Goal: Information Seeking & Learning: Learn about a topic

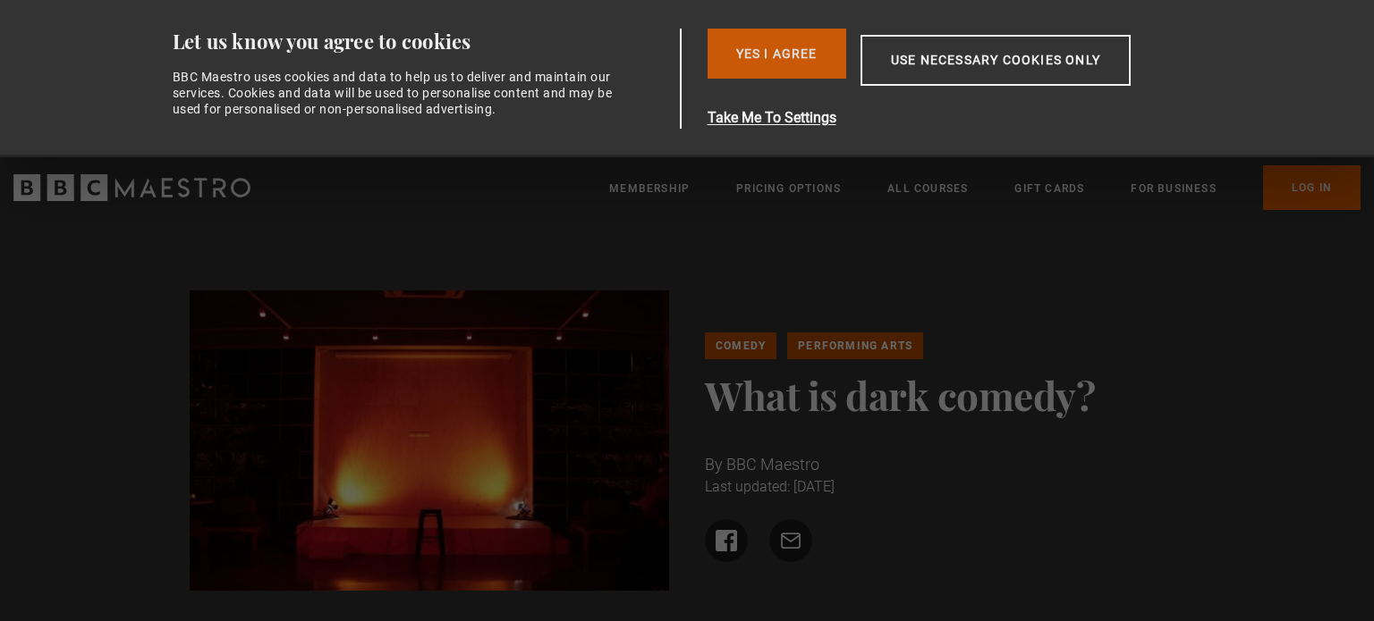
click at [782, 35] on button "Yes I Agree" at bounding box center [776, 54] width 139 height 50
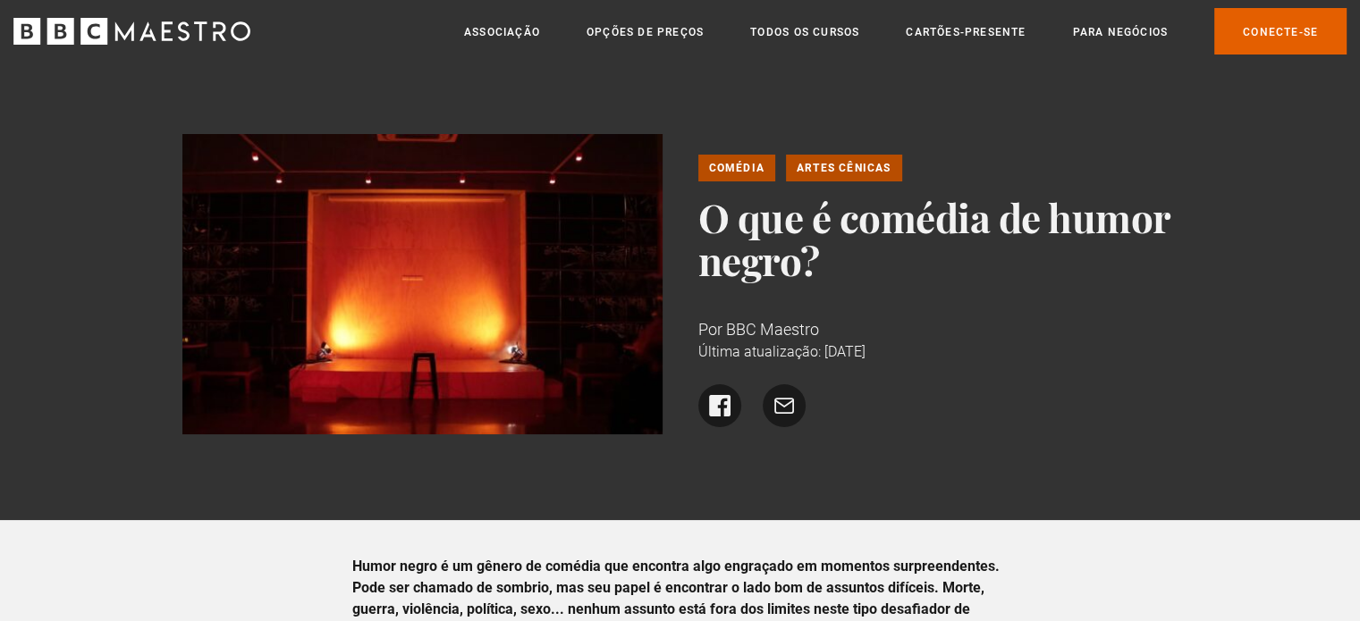
scroll to position [358, 0]
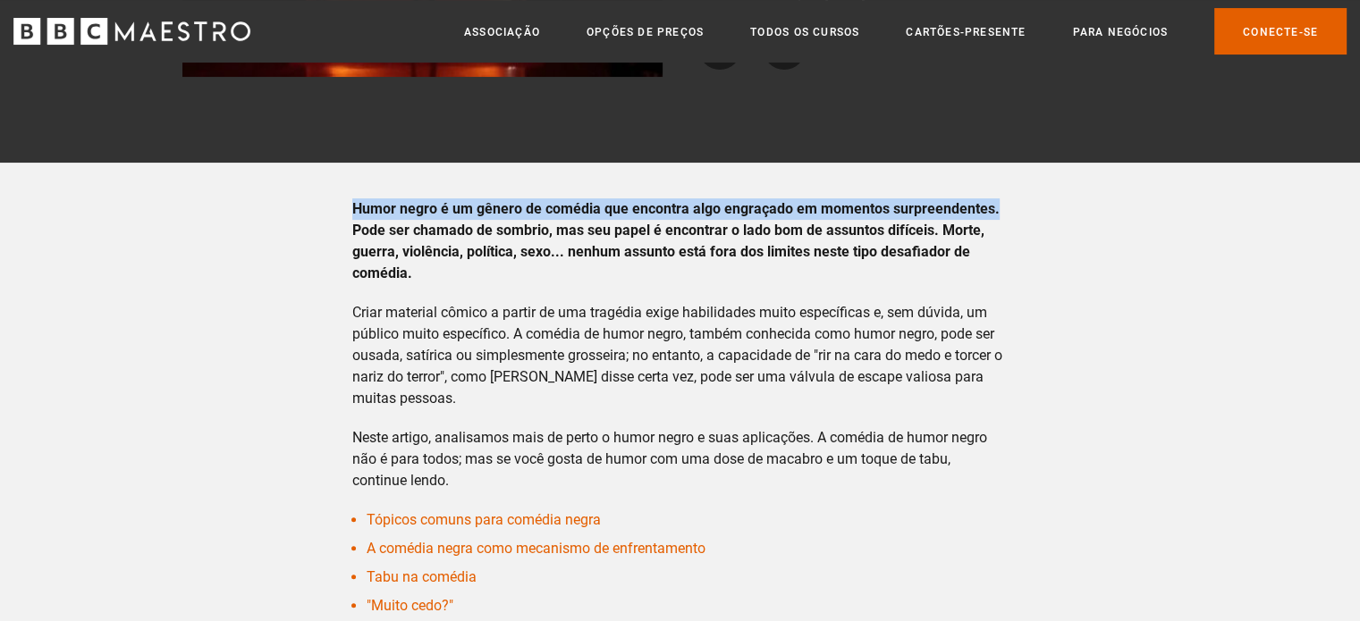
drag, startPoint x: 348, startPoint y: 204, endPoint x: 1031, endPoint y: 205, distance: 683.2
copy font "Humor negro é um gênero de comédia que encontra algo engraçado em momentos surp…"
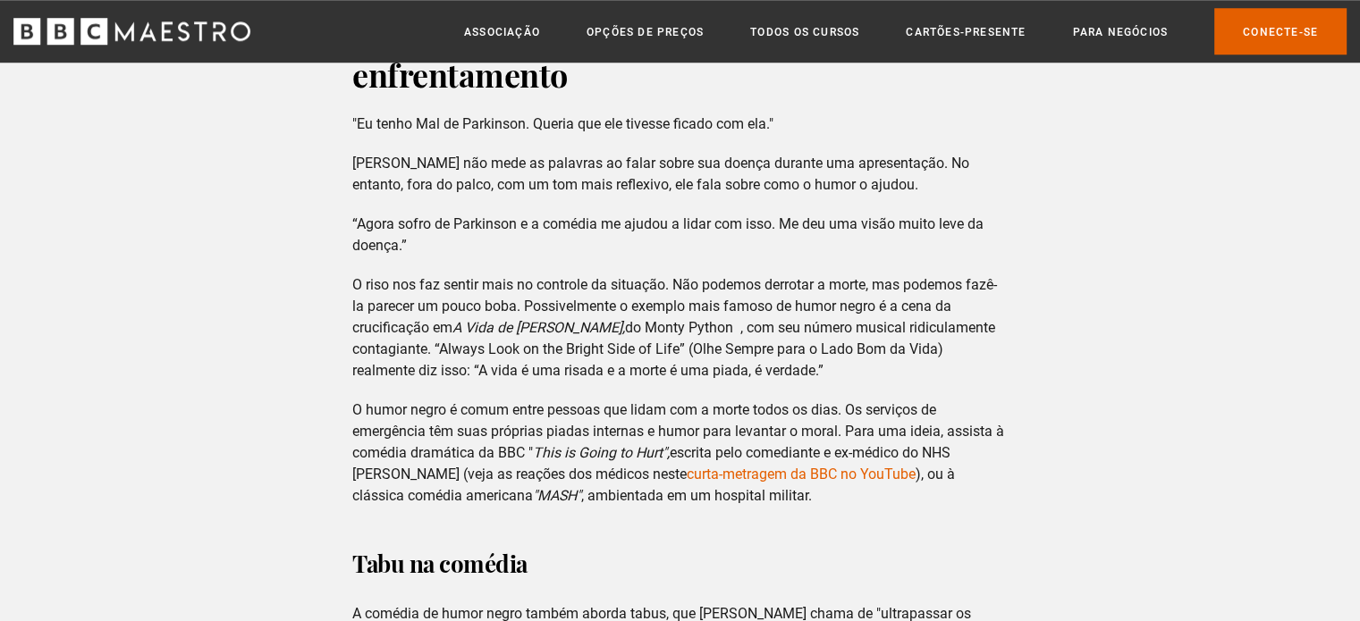
scroll to position [1610, 0]
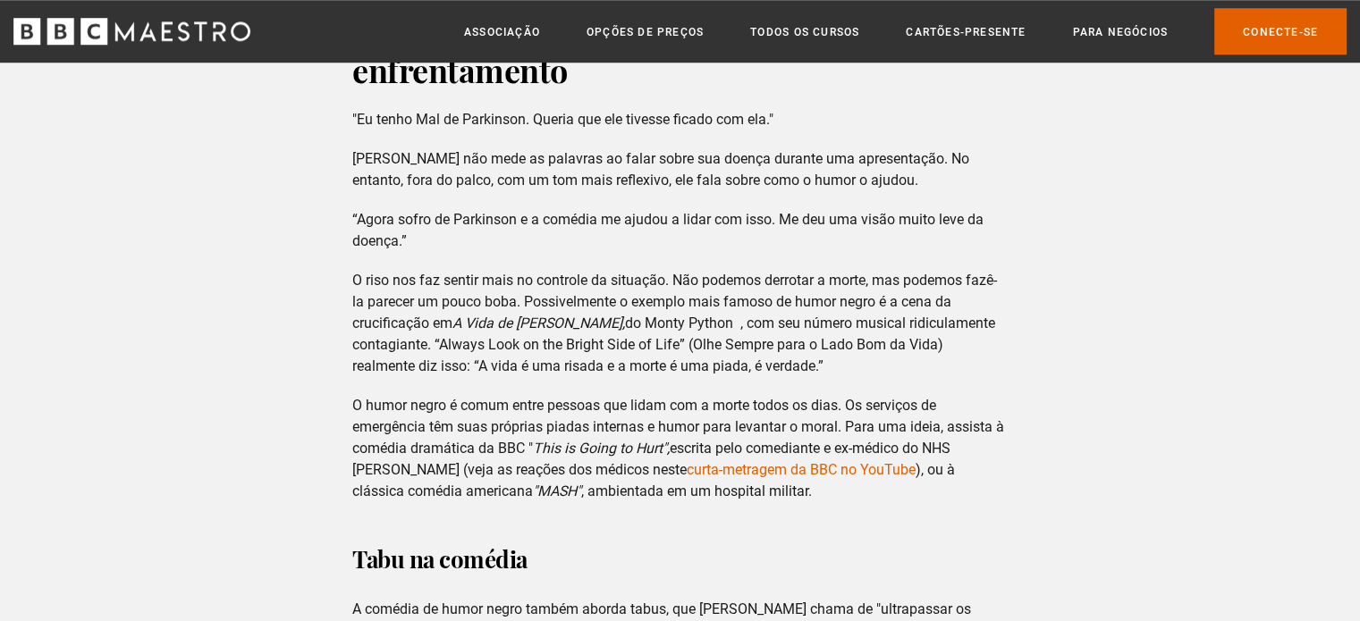
drag, startPoint x: 345, startPoint y: 268, endPoint x: 885, endPoint y: 364, distance: 548.5
copy p "O riso nos faz sentir mais no controle da situação. Não podemos derrotar a mort…"
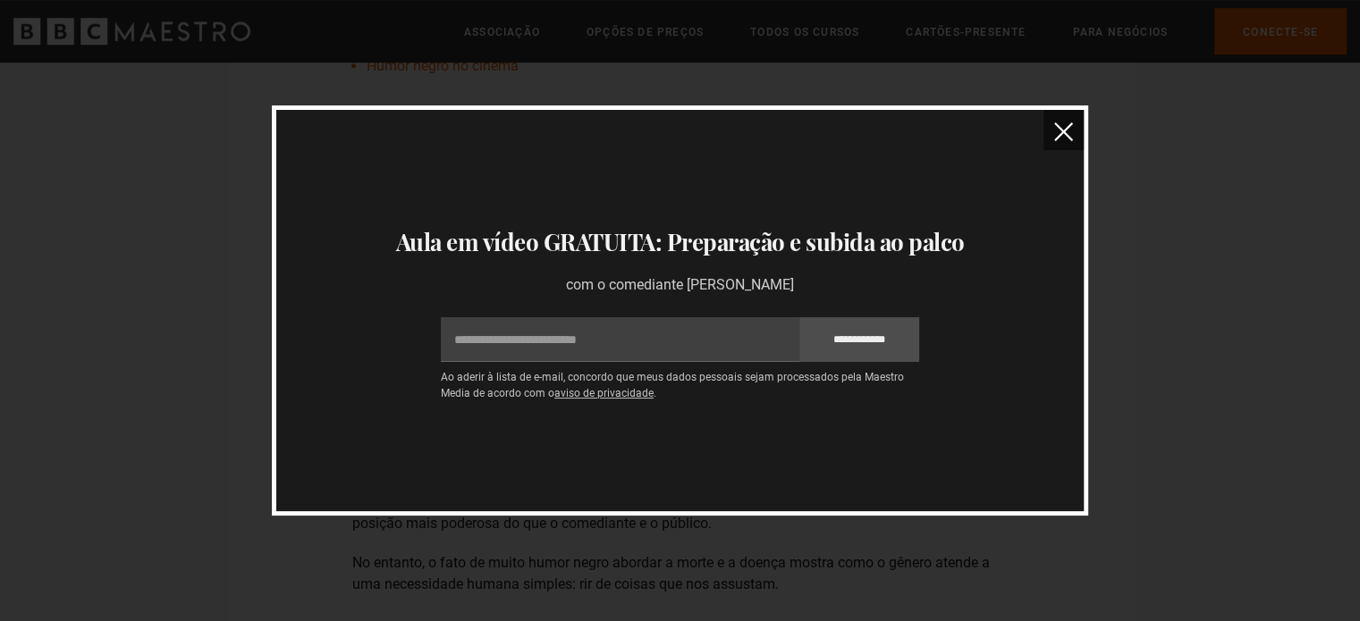
scroll to position [805, 0]
click at [1067, 124] on img "fechar" at bounding box center [1063, 132] width 19 height 19
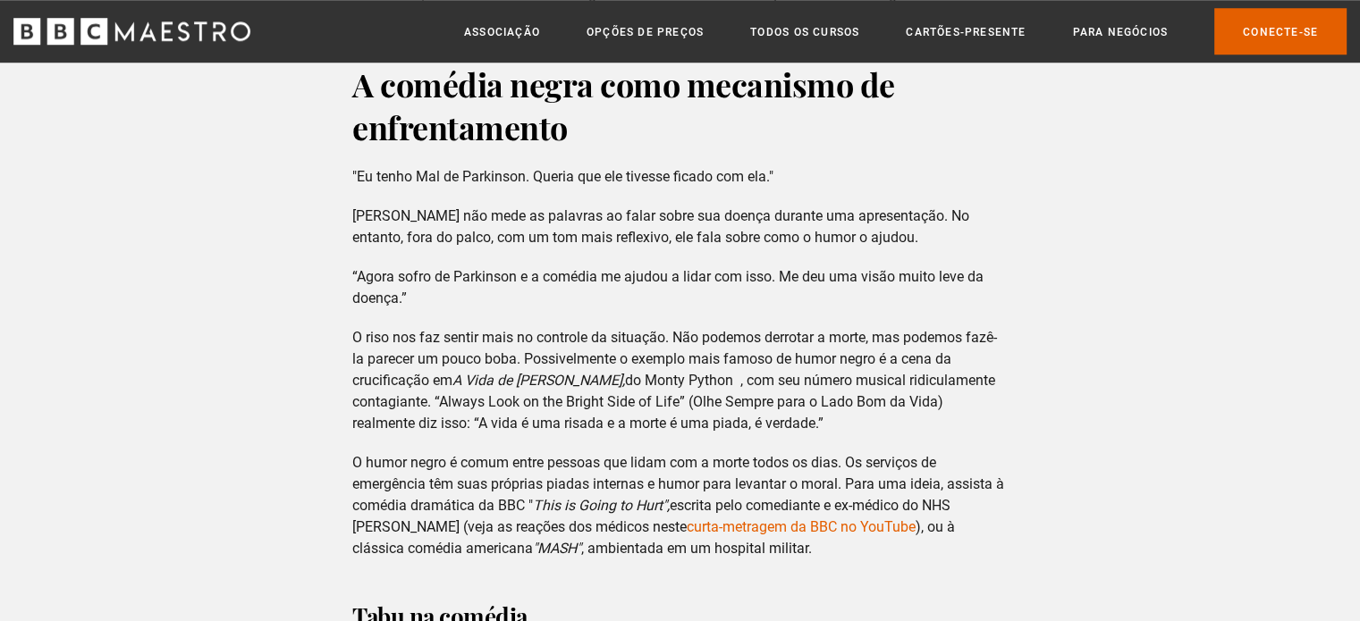
scroll to position [1520, 0]
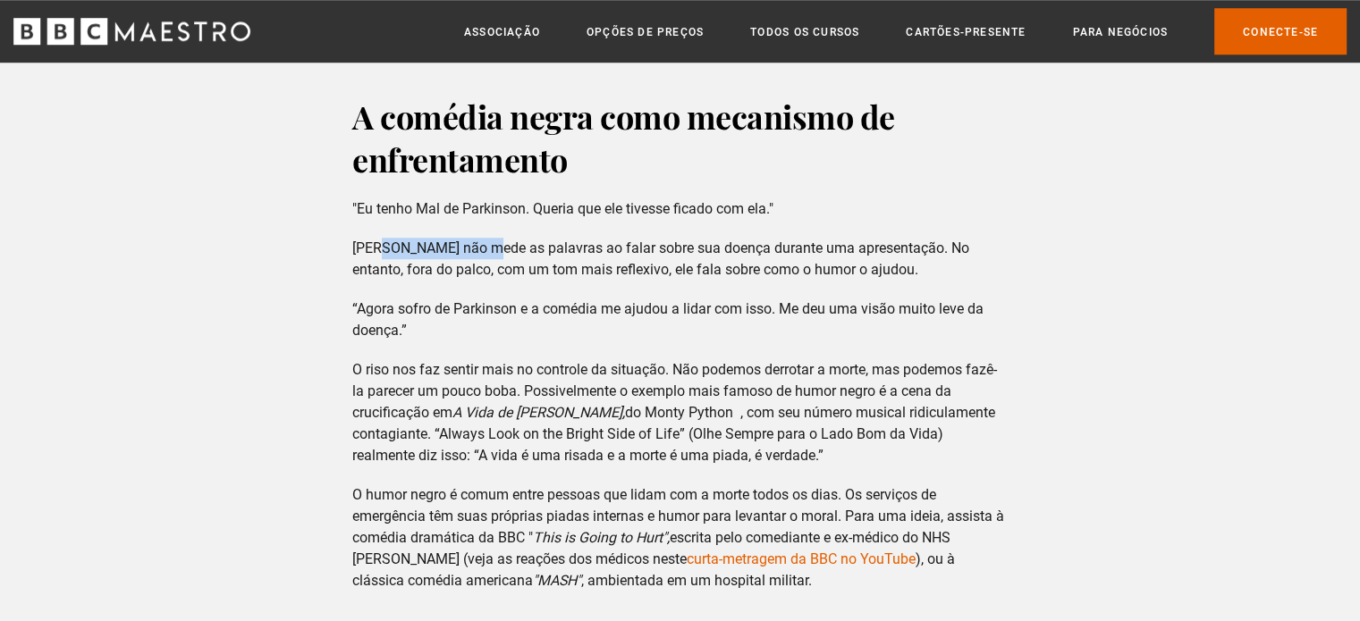
drag, startPoint x: 372, startPoint y: 248, endPoint x: 462, endPoint y: 244, distance: 90.4
click at [462, 244] on font "[PERSON_NAME] não mede as palavras ao falar sobre sua doença durante uma aprese…" at bounding box center [660, 259] width 617 height 38
copy font "[PERSON_NAME]"
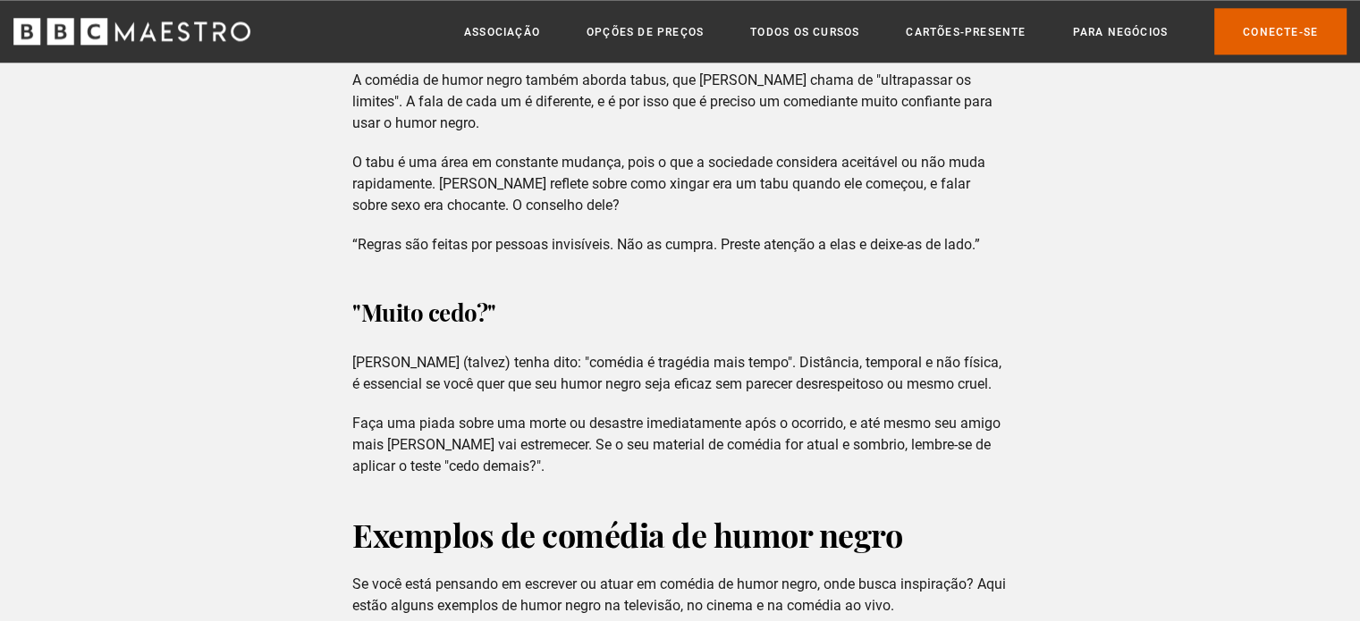
scroll to position [2146, 0]
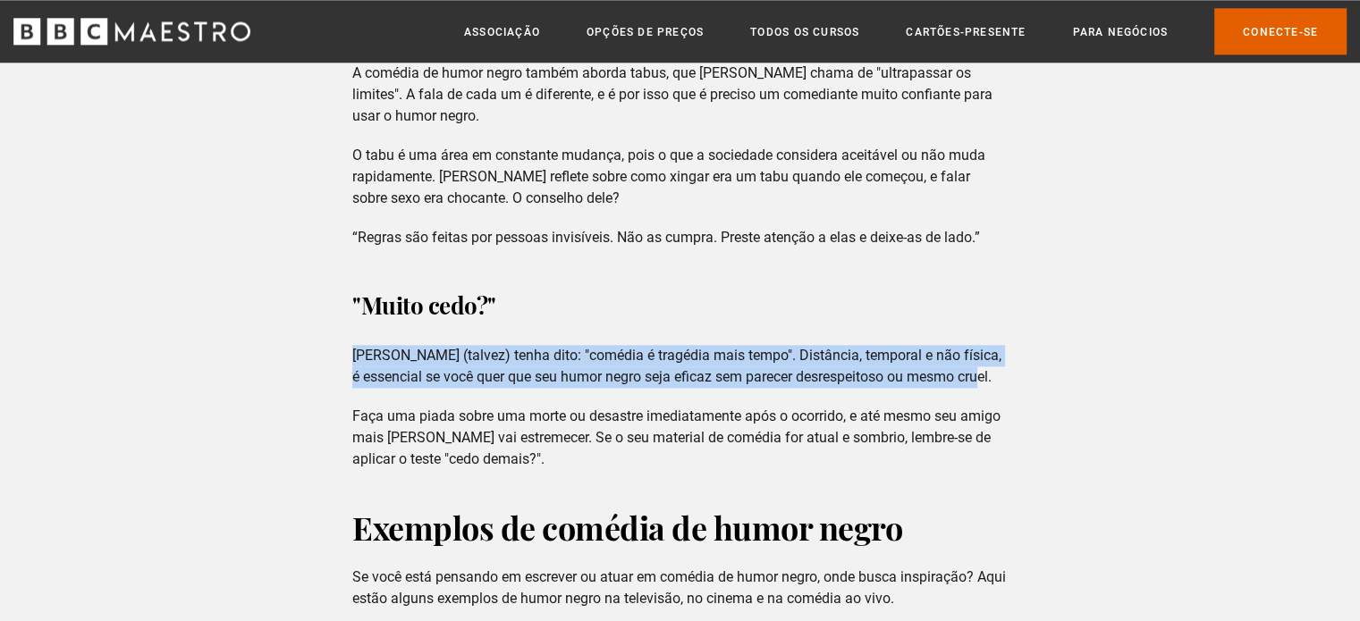
drag, startPoint x: 341, startPoint y: 354, endPoint x: 1024, endPoint y: 372, distance: 683.4
copy font "[PERSON_NAME] (talvez) tenha dito: "comédia é tragédia mais tempo". Distância, …"
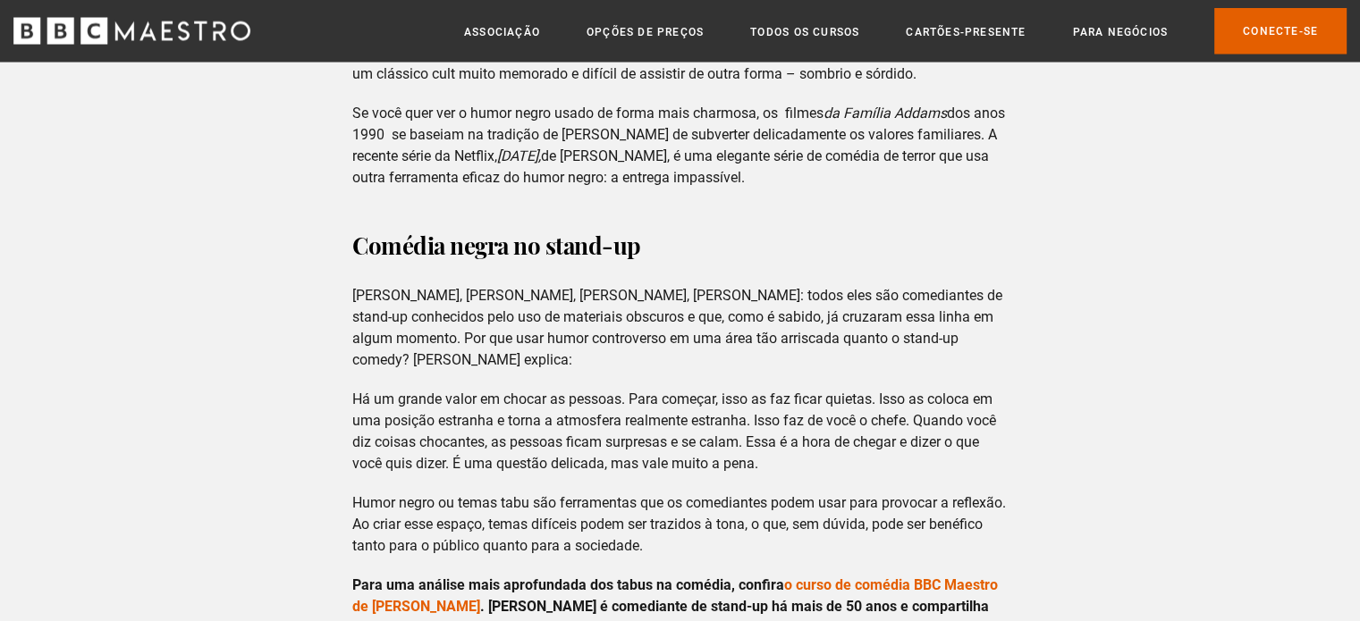
scroll to position [3577, 0]
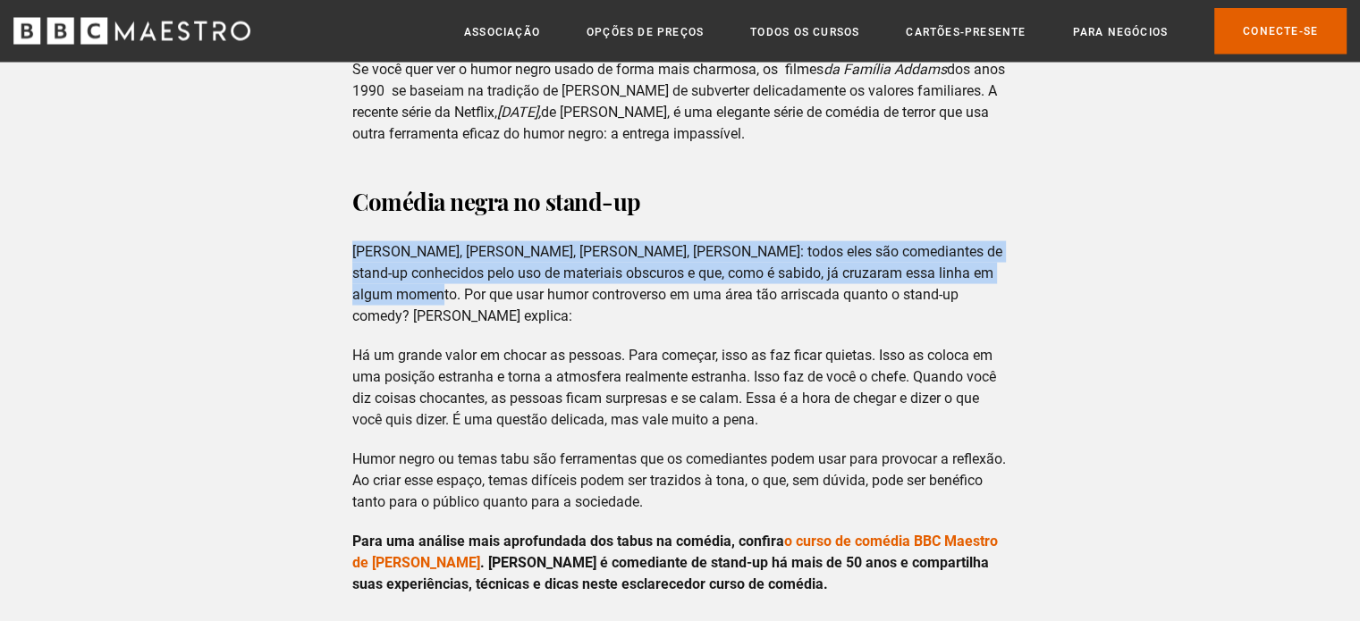
drag, startPoint x: 353, startPoint y: 244, endPoint x: 418, endPoint y: 289, distance: 79.1
click at [418, 289] on font "[PERSON_NAME], [PERSON_NAME], [PERSON_NAME], [PERSON_NAME]: todos eles são come…" at bounding box center [677, 283] width 650 height 81
copy font "[PERSON_NAME], [PERSON_NAME], [PERSON_NAME], [PERSON_NAME]: todos eles são come…"
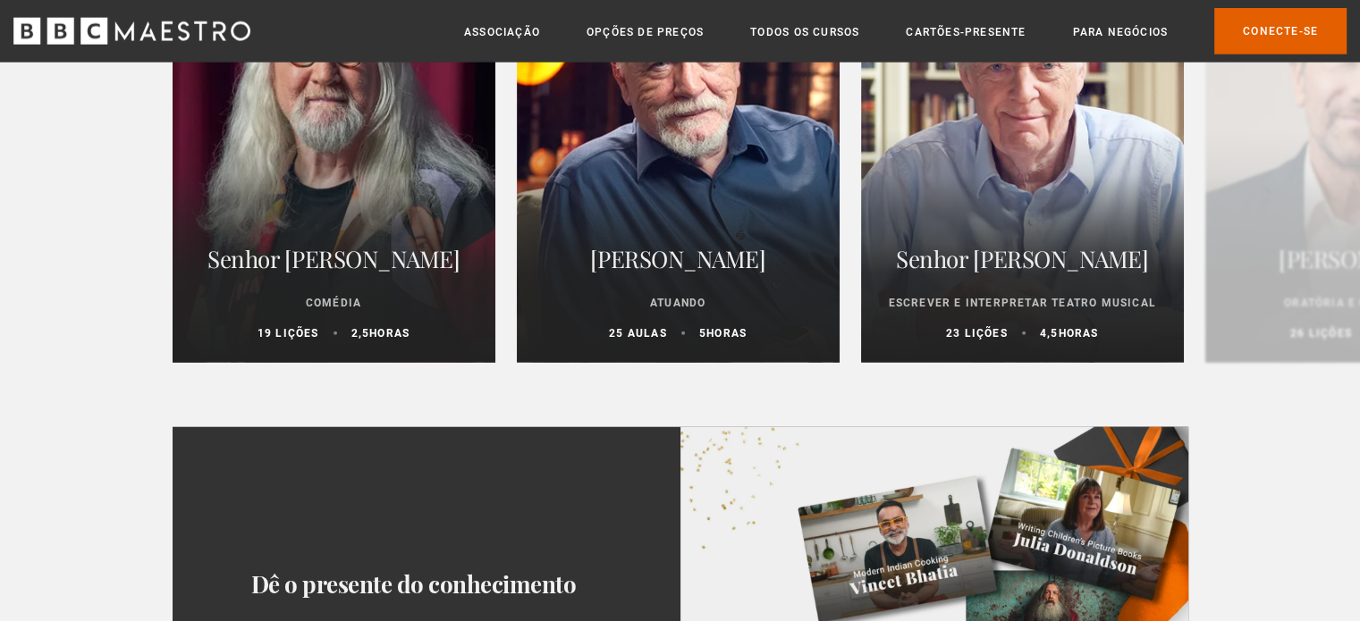
scroll to position [4739, 0]
